Goal: Task Accomplishment & Management: Use online tool/utility

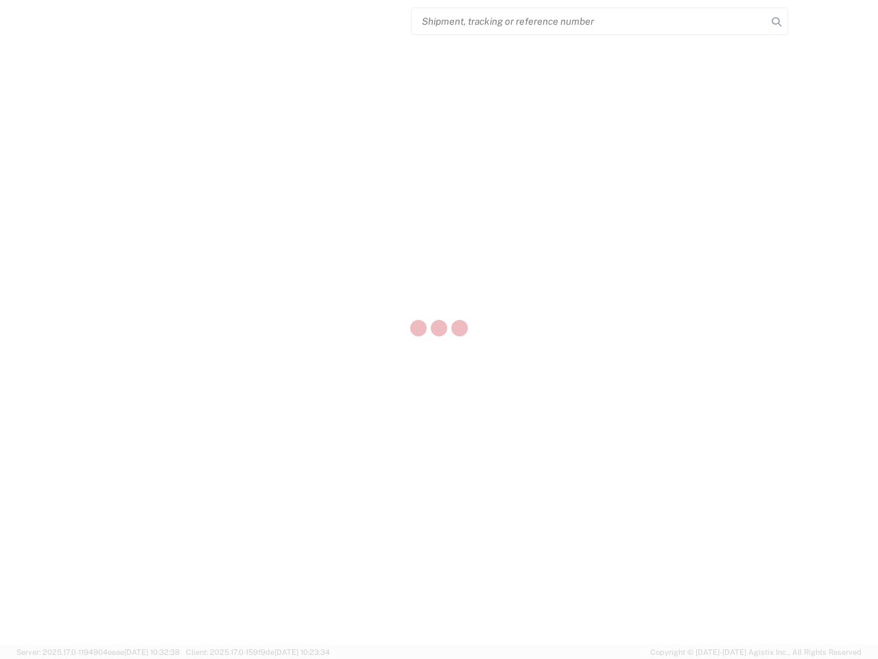
select select "US"
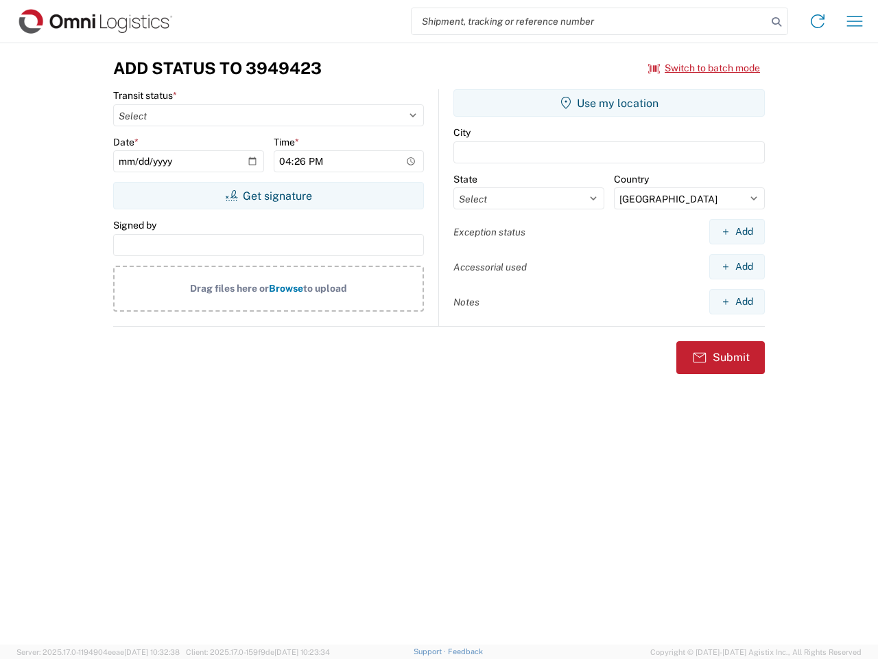
click at [589, 21] on input "search" at bounding box center [589, 21] width 355 height 26
click at [777, 22] on icon at bounding box center [776, 21] width 19 height 19
click at [818, 21] on icon at bounding box center [818, 21] width 22 height 22
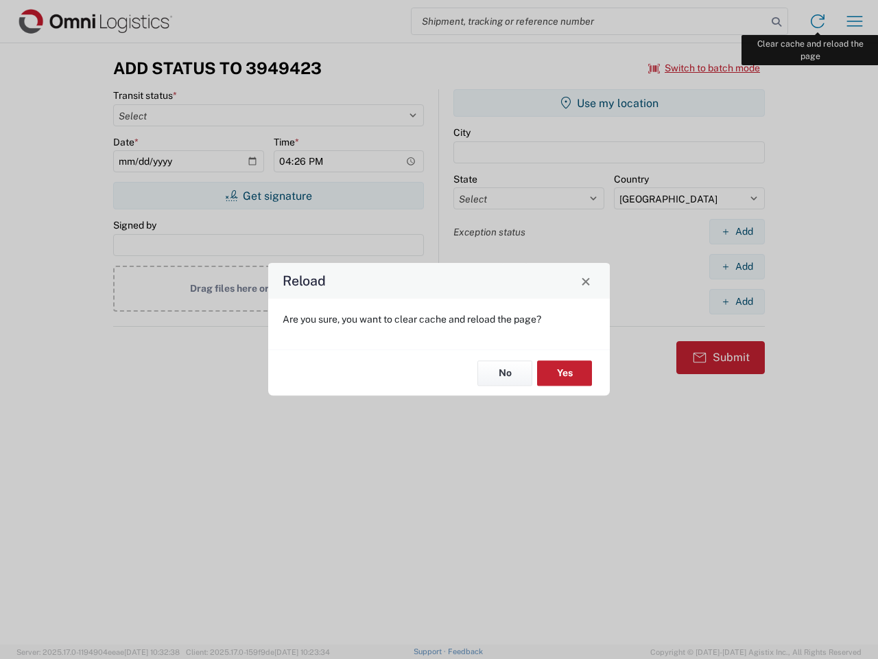
click at [855, 21] on div "Reload Are you sure, you want to clear cache and reload the page? No Yes" at bounding box center [439, 329] width 878 height 659
click at [705, 68] on div "Reload Are you sure, you want to clear cache and reload the page? No Yes" at bounding box center [439, 329] width 878 height 659
click at [268, 196] on div "Reload Are you sure, you want to clear cache and reload the page? No Yes" at bounding box center [439, 329] width 878 height 659
click at [609, 103] on div "Reload Are you sure, you want to clear cache and reload the page? No Yes" at bounding box center [439, 329] width 878 height 659
click at [737, 231] on div "Reload Are you sure, you want to clear cache and reload the page? No Yes" at bounding box center [439, 329] width 878 height 659
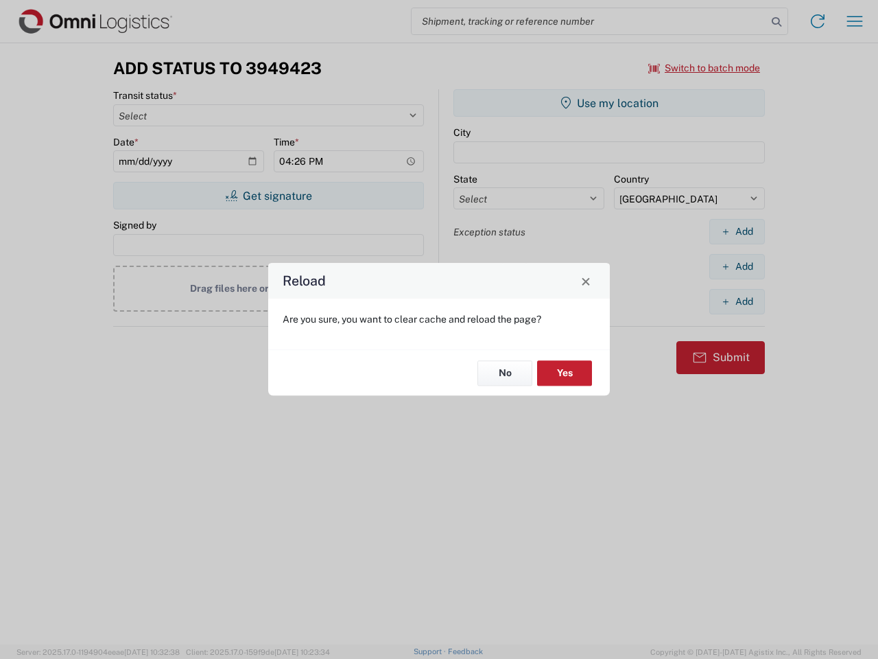
click at [737, 266] on div "Reload Are you sure, you want to clear cache and reload the page? No Yes" at bounding box center [439, 329] width 878 height 659
click at [737, 301] on div "Reload Are you sure, you want to clear cache and reload the page? No Yes" at bounding box center [439, 329] width 878 height 659
